Goal: Information Seeking & Learning: Learn about a topic

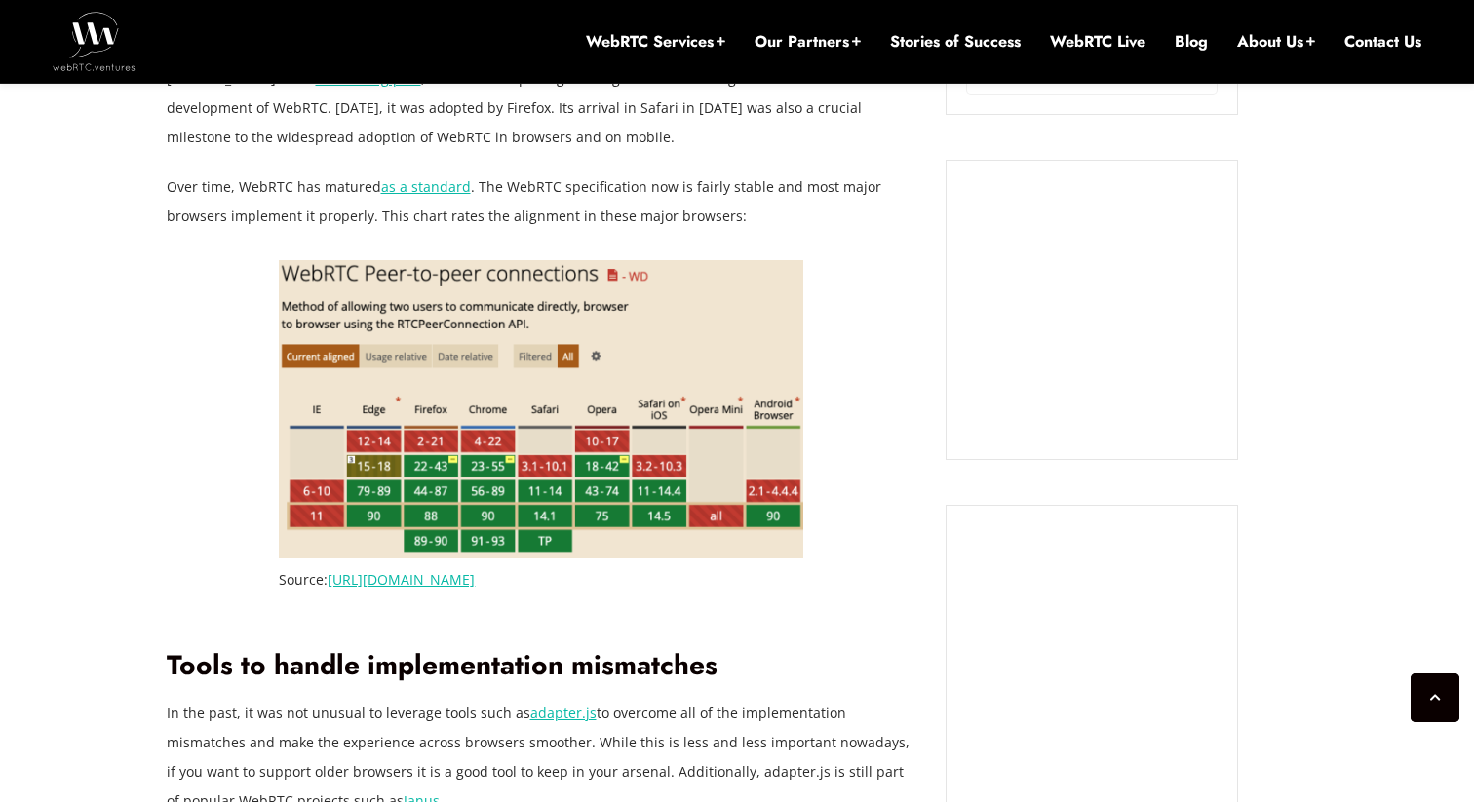
scroll to position [1334, 0]
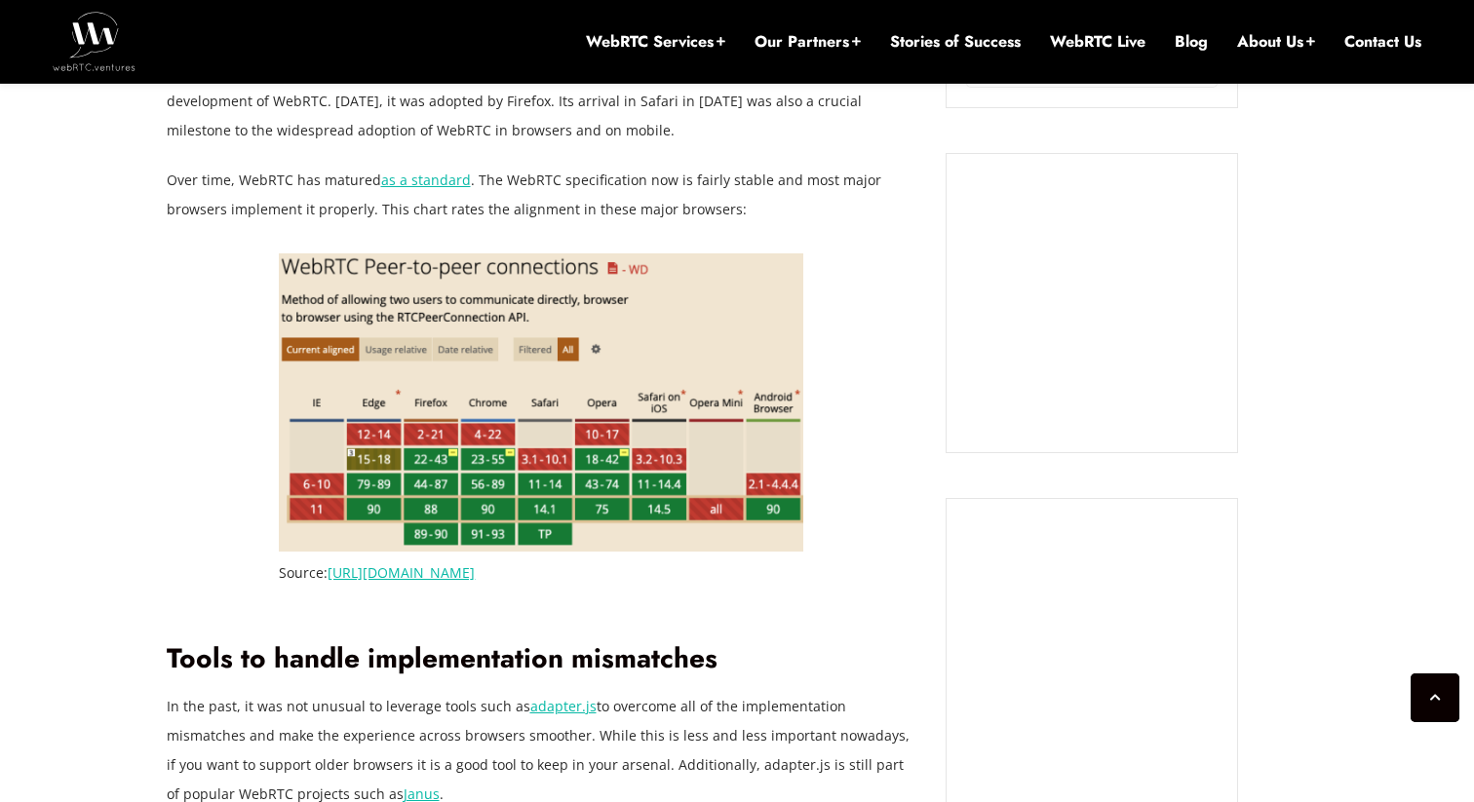
click at [391, 178] on link "as a standard" at bounding box center [426, 180] width 90 height 19
click at [545, 338] on img at bounding box center [541, 402] width 525 height 298
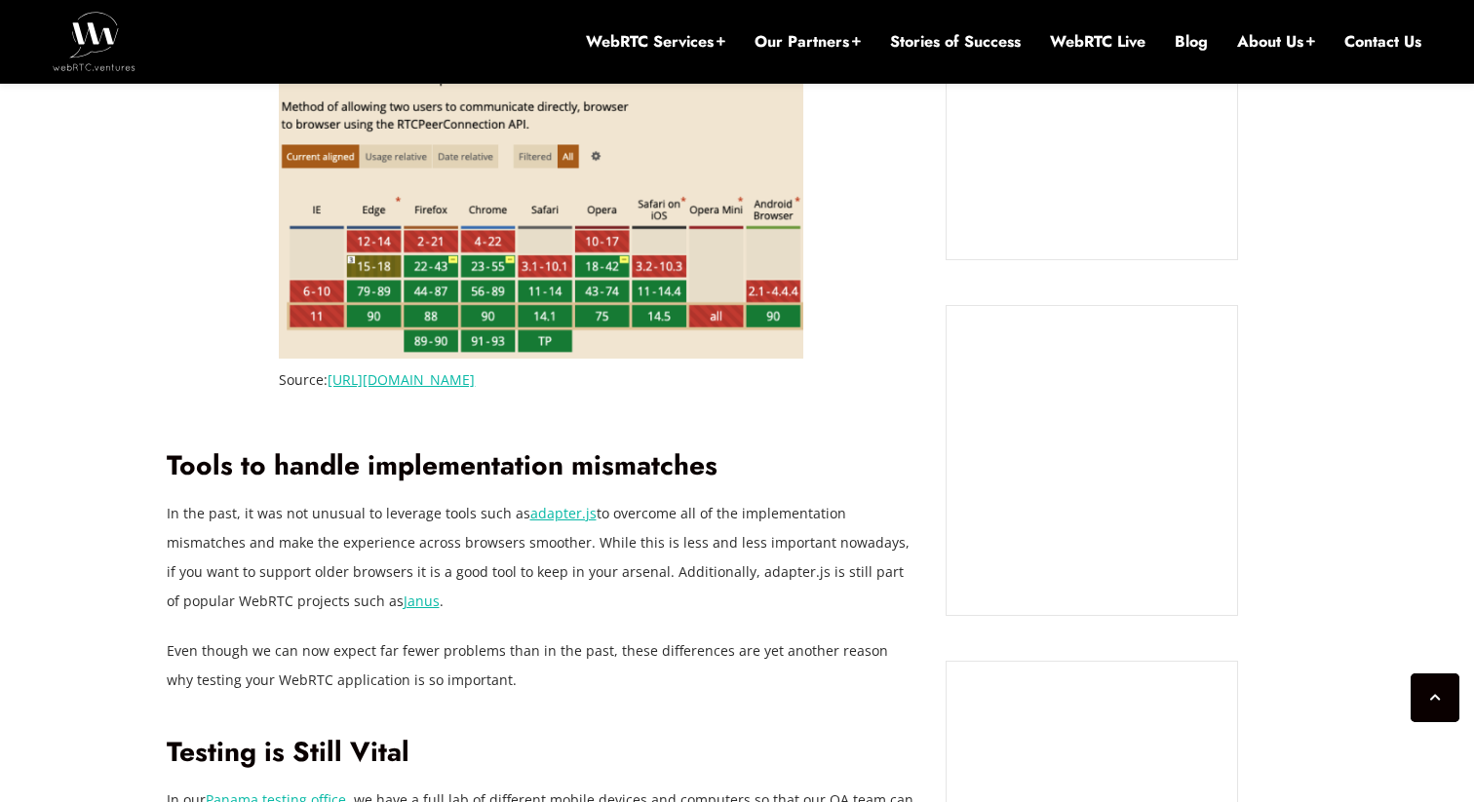
scroll to position [1495, 0]
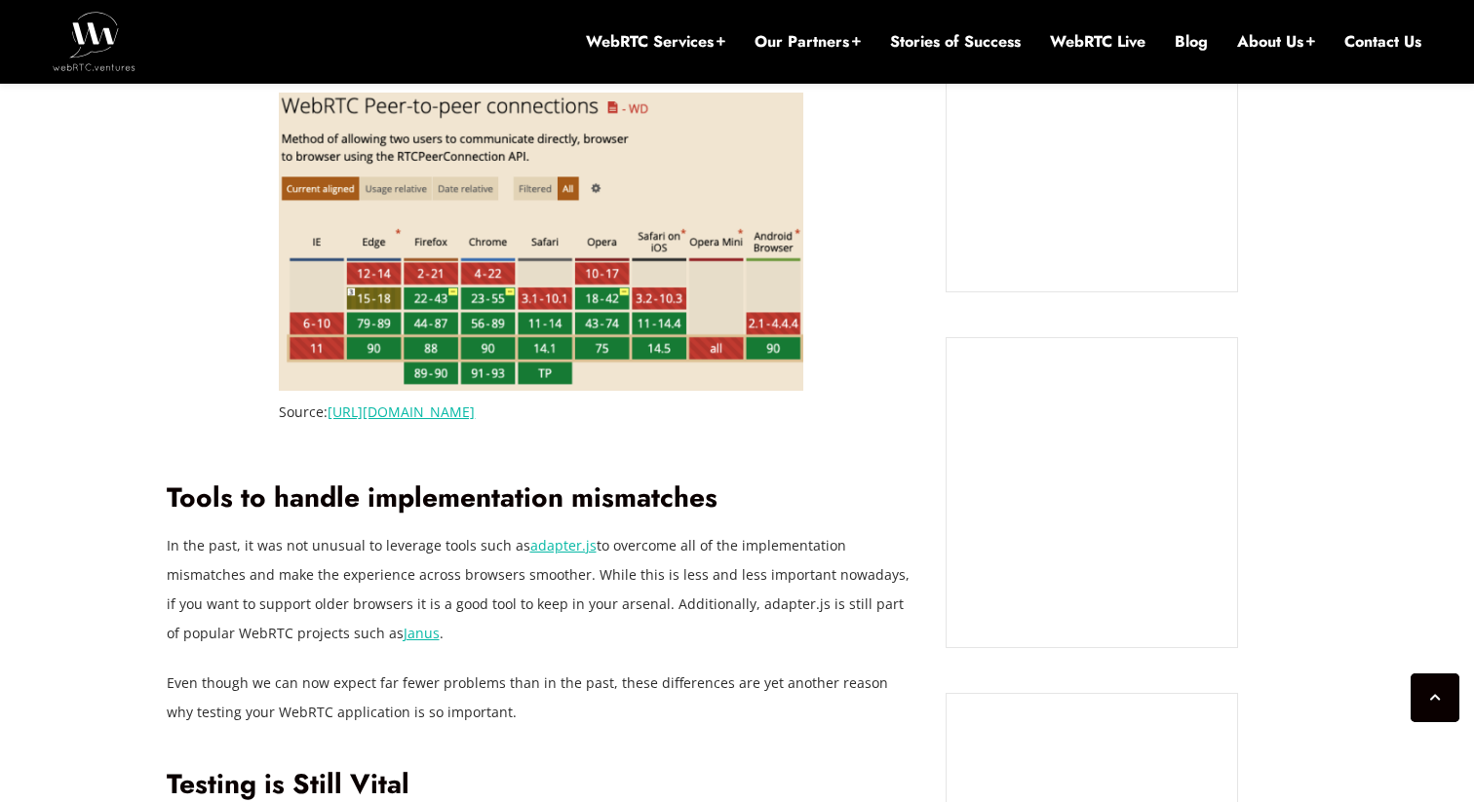
click at [475, 412] on link "https://caniuse.com/?search=webrtc" at bounding box center [401, 412] width 147 height 19
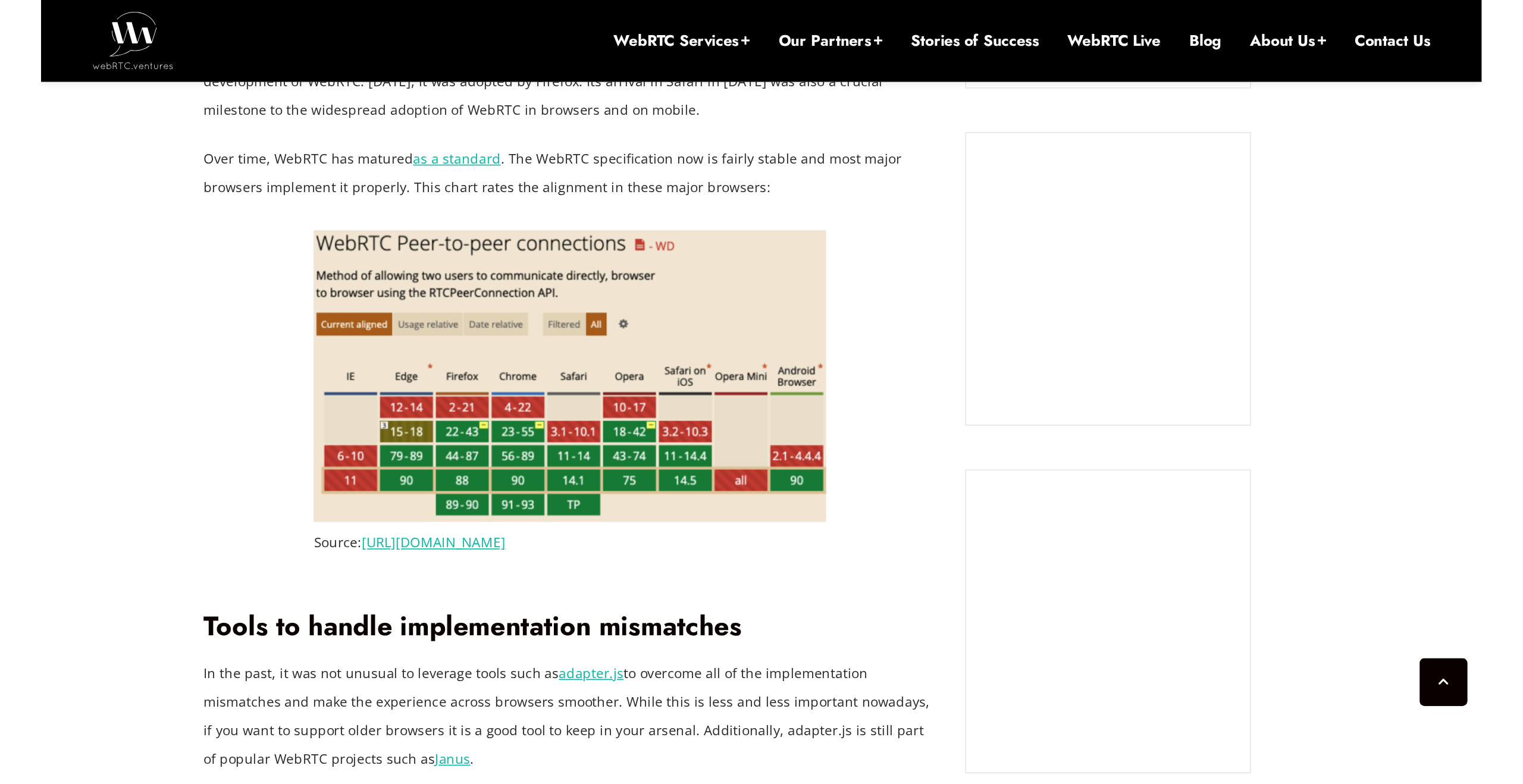
scroll to position [850, 0]
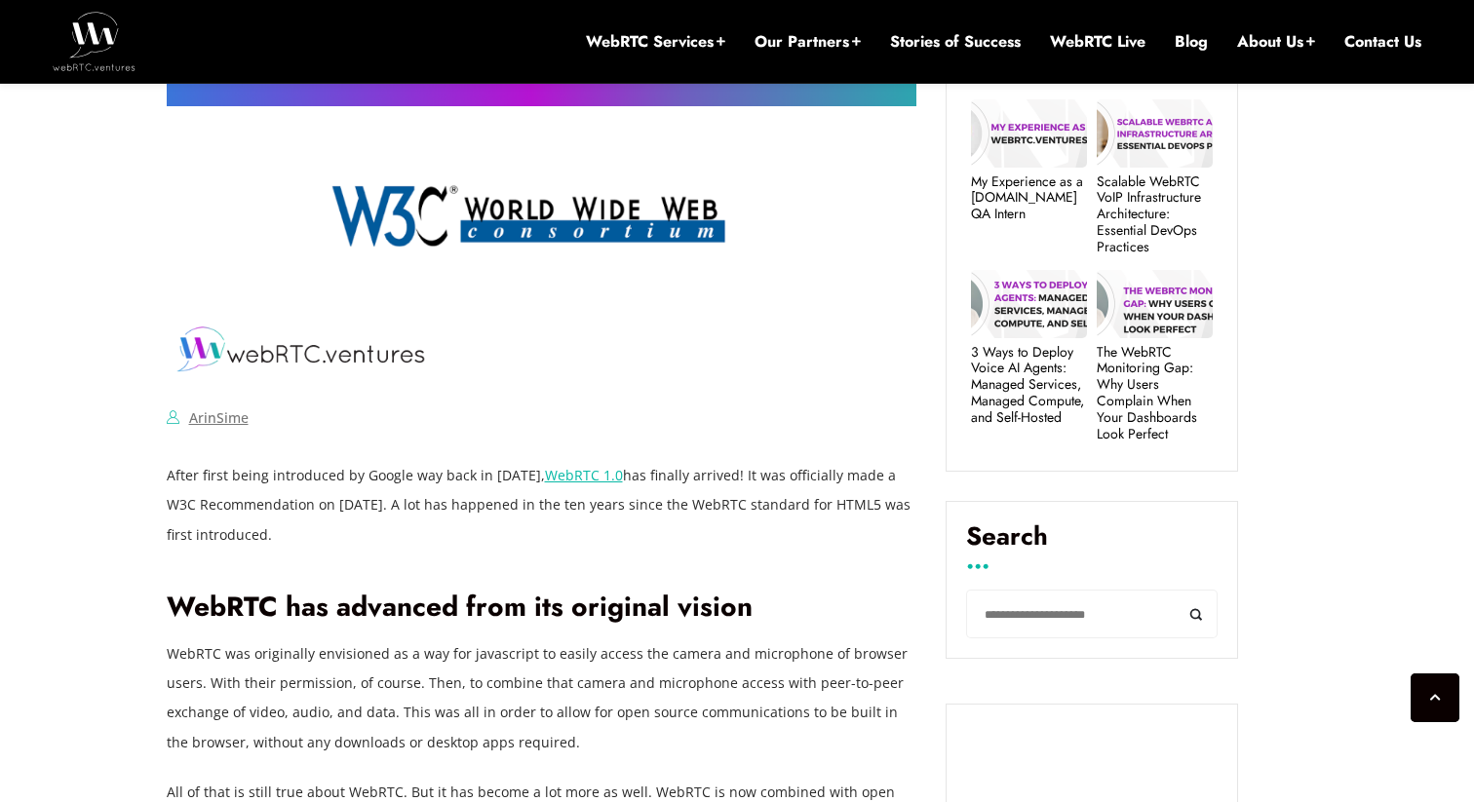
scroll to position [357, 0]
